Goal: Information Seeking & Learning: Learn about a topic

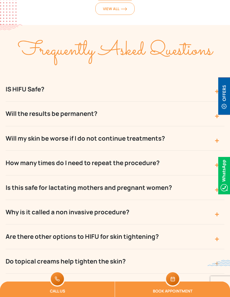
scroll to position [1809, 0]
click at [24, 113] on button "Will the results be permanent?" at bounding box center [115, 113] width 219 height 24
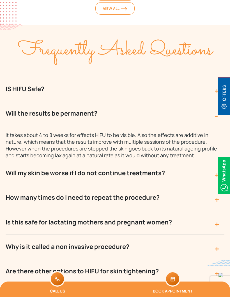
click at [18, 111] on button "Will the results be permanent?" at bounding box center [115, 113] width 219 height 24
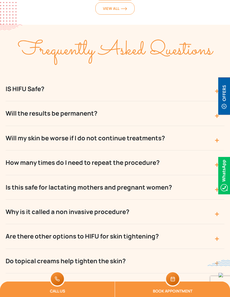
click at [19, 132] on button "Will my skin be worse if I do not continue treatments?" at bounding box center [115, 138] width 219 height 24
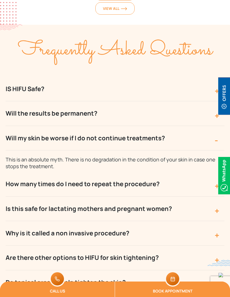
click at [22, 139] on button "Will my skin be worse if I do not continue treatments?" at bounding box center [115, 138] width 219 height 24
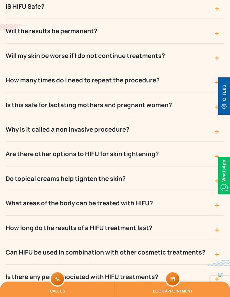
scroll to position [1892, 0]
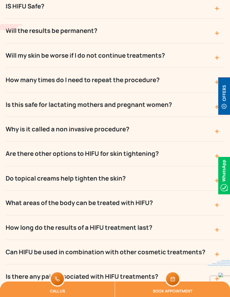
click at [19, 126] on button "Why is it called a non invasive procedure?" at bounding box center [115, 129] width 219 height 24
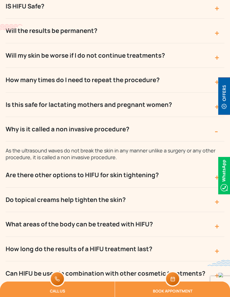
click at [19, 126] on button "Why is it called a non invasive procedure?" at bounding box center [115, 129] width 219 height 24
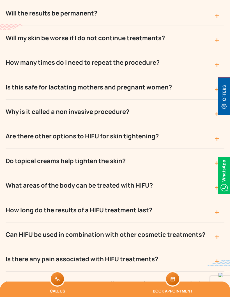
scroll to position [1910, 0]
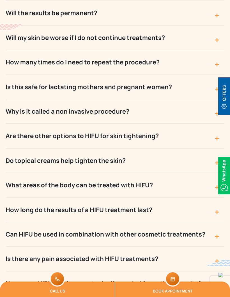
click at [24, 153] on button "Do topical creams help tighten the skin?" at bounding box center [115, 160] width 219 height 24
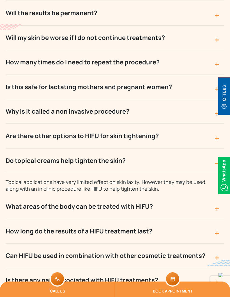
click at [24, 155] on button "Do topical creams help tighten the skin?" at bounding box center [115, 160] width 219 height 24
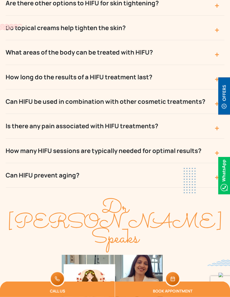
scroll to position [2042, 0]
click at [21, 76] on button "How long do the results of a HIFU treatment last?" at bounding box center [115, 77] width 219 height 24
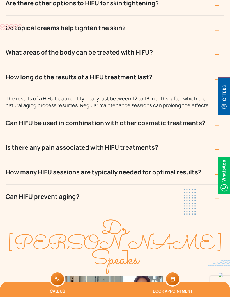
click at [27, 78] on button "How long do the results of a HIFU treatment last?" at bounding box center [115, 77] width 219 height 24
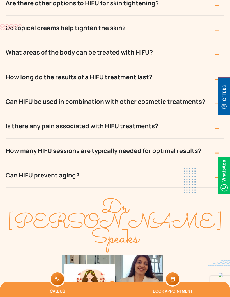
click at [27, 141] on button "How many HIFU sessions are typically needed for optimal results?" at bounding box center [115, 150] width 219 height 24
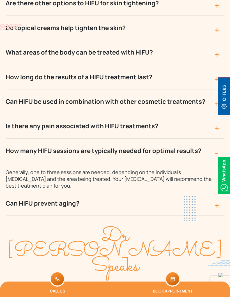
click at [28, 145] on button "How many HIFU sessions are typically needed for optimal results?" at bounding box center [115, 150] width 219 height 24
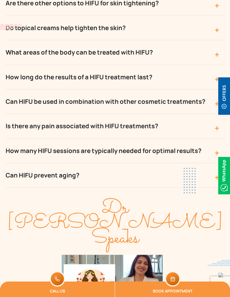
click at [29, 173] on button "Can HIFU prevent aging?" at bounding box center [115, 175] width 219 height 24
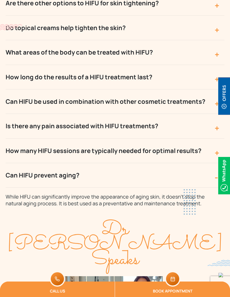
click at [29, 175] on button "Can HIFU prevent aging?" at bounding box center [115, 175] width 219 height 24
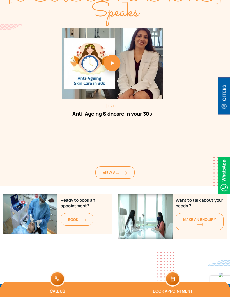
scroll to position [2268, 0]
